Goal: Information Seeking & Learning: Learn about a topic

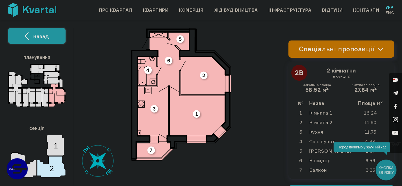
click at [38, 40] on span "назад" at bounding box center [41, 36] width 16 height 8
click at [53, 37] on button "назад" at bounding box center [37, 36] width 58 height 16
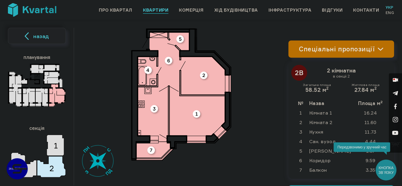
click at [153, 7] on link "Квартири" at bounding box center [155, 10] width 25 height 6
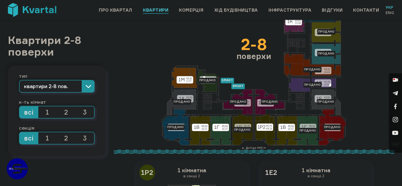
scroll to position [26, 0]
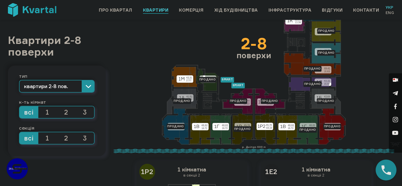
click at [64, 111] on span "2" at bounding box center [66, 112] width 19 height 12
click at [57, 106] on input "2" at bounding box center [57, 106] width 0 height 0
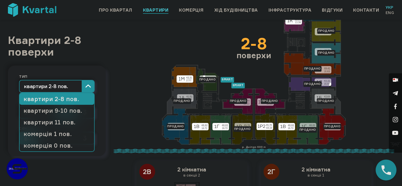
click at [85, 86] on button "квартири 2-8 пов." at bounding box center [57, 86] width 76 height 13
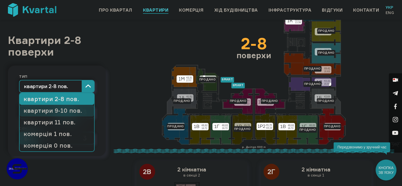
click at [74, 111] on link "квартири 9-10 пов." at bounding box center [57, 111] width 75 height 12
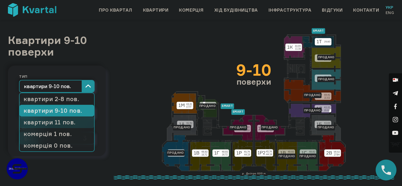
click at [70, 121] on link "квартири 11 пов." at bounding box center [57, 122] width 75 height 12
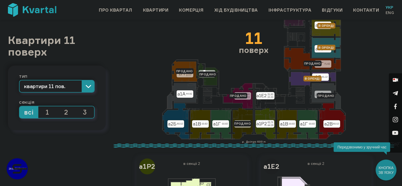
scroll to position [26, 0]
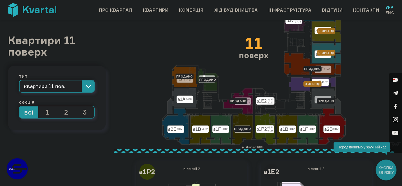
click at [332, 124] on icon at bounding box center [332, 126] width 27 height 36
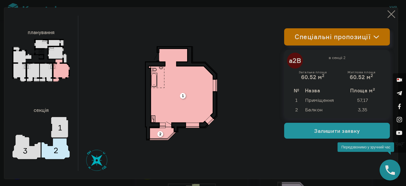
click at [387, 14] on button "×" at bounding box center [392, 14] width 10 height 10
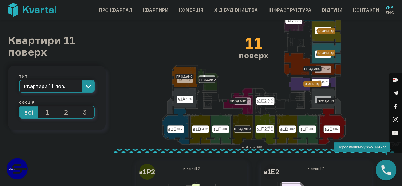
click at [169, 130] on icon at bounding box center [175, 126] width 27 height 36
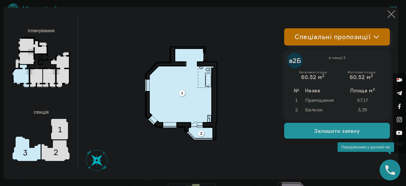
click at [387, 14] on button "×" at bounding box center [392, 14] width 10 height 10
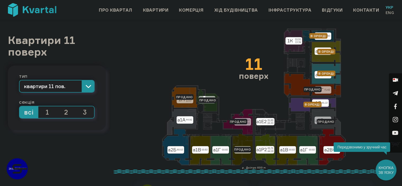
scroll to position [0, 0]
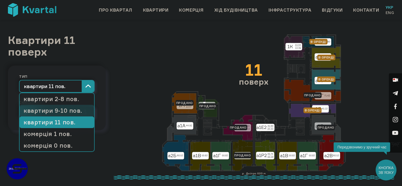
click at [61, 110] on link "квартири 9-10 пов." at bounding box center [57, 111] width 75 height 12
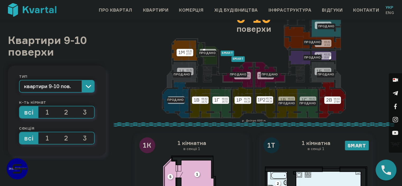
click at [336, 103] on icon at bounding box center [332, 100] width 27 height 36
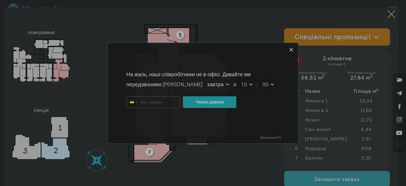
click at [292, 50] on icon at bounding box center [292, 50] width 6 height 6
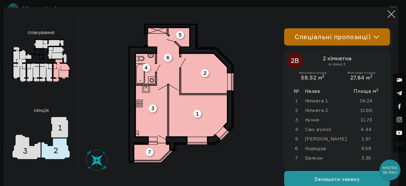
type input "+380"
